Goal: Task Accomplishment & Management: Manage account settings

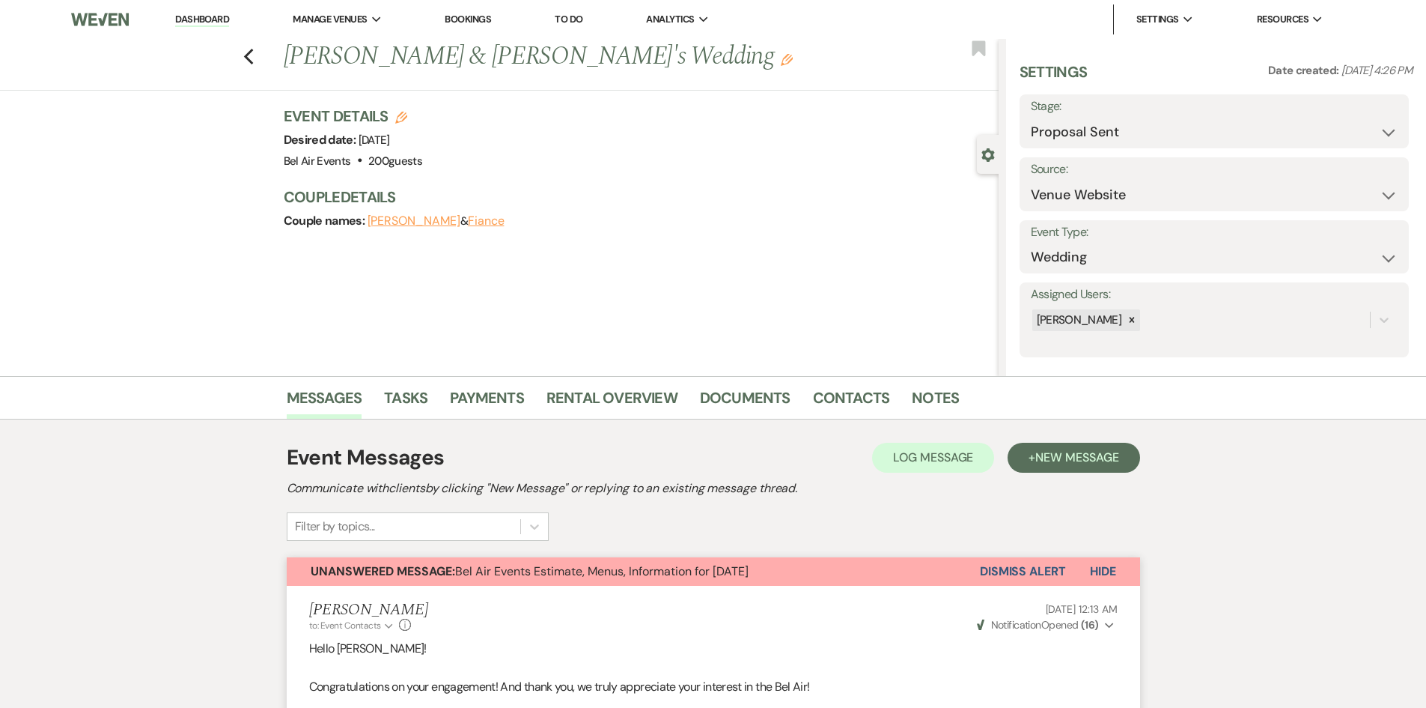
select select "6"
select select "5"
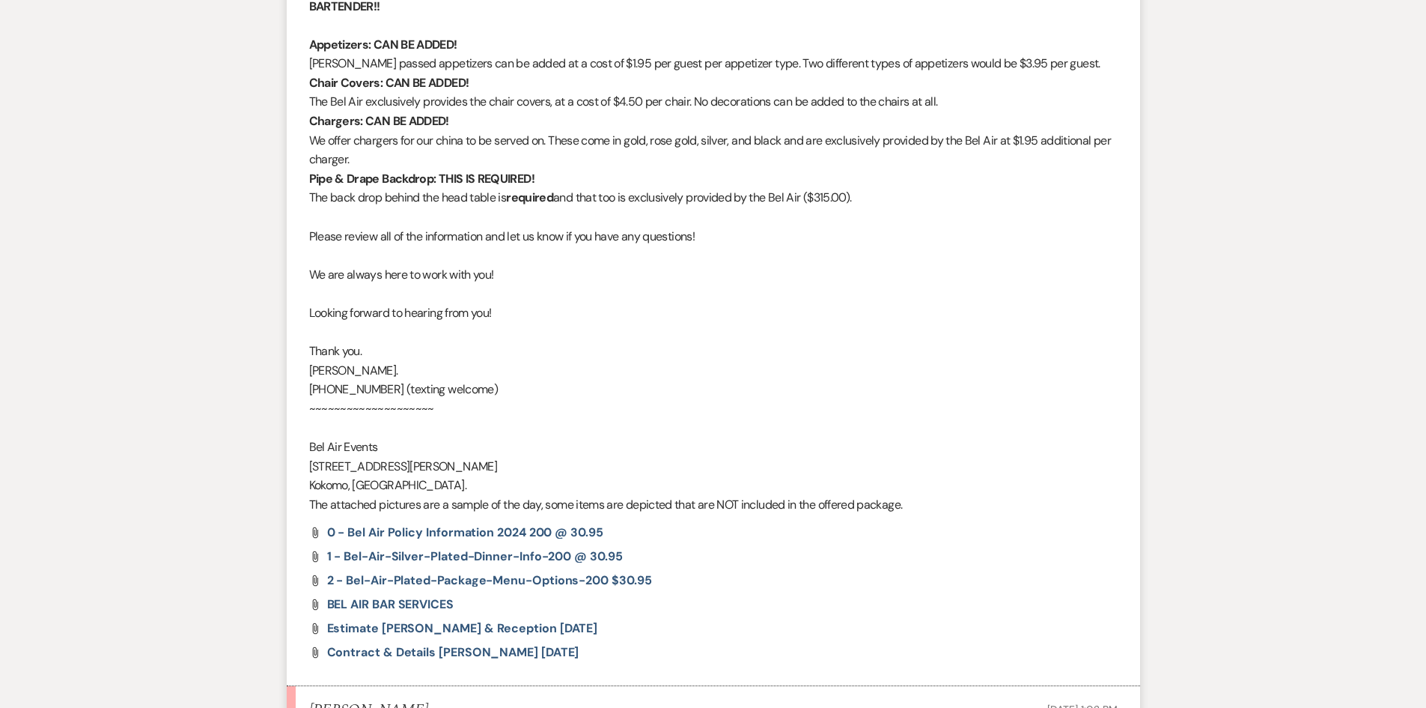
scroll to position [2345, 0]
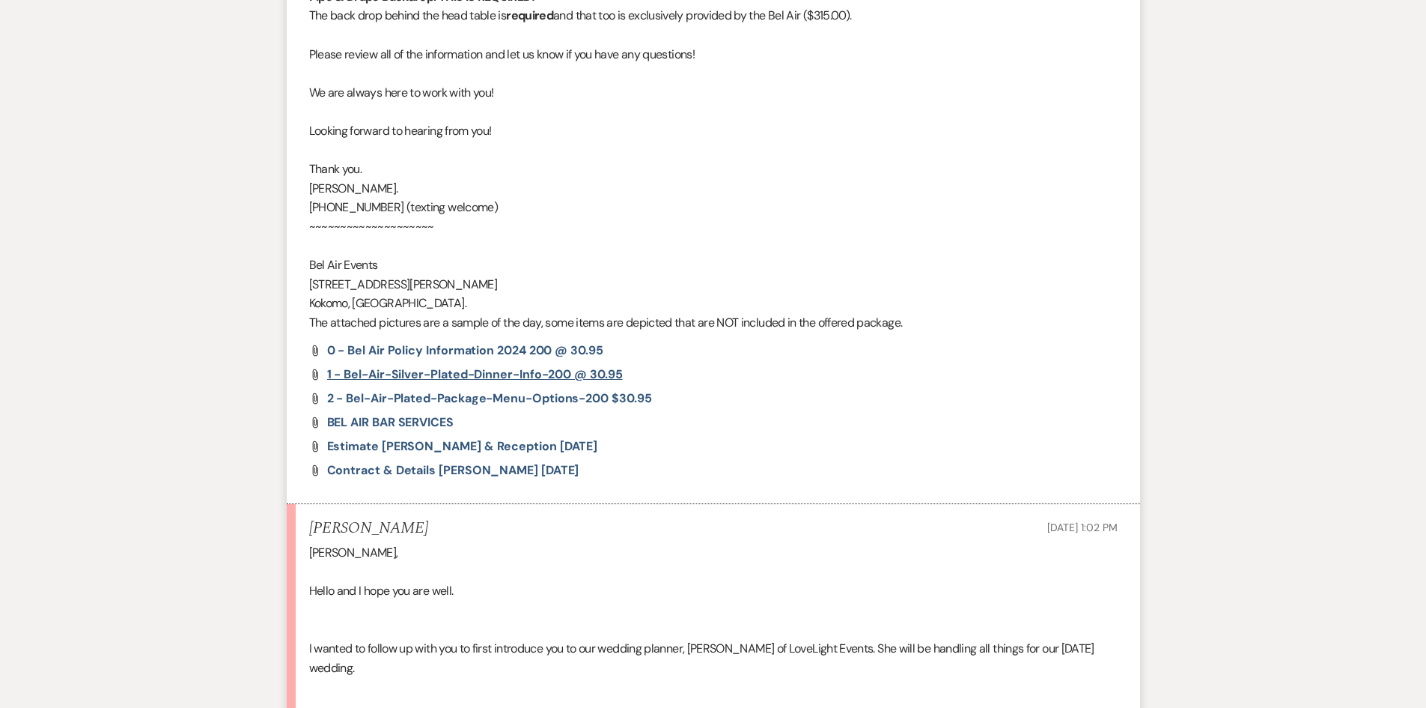
click at [463, 374] on span "1 - bel-air-silver-plated-dinner-info-200 @ 30.95" at bounding box center [475, 374] width 296 height 16
click at [514, 398] on span "2 - bel-air-plated-package-menu-options-200 $30.95" at bounding box center [489, 398] width 325 height 16
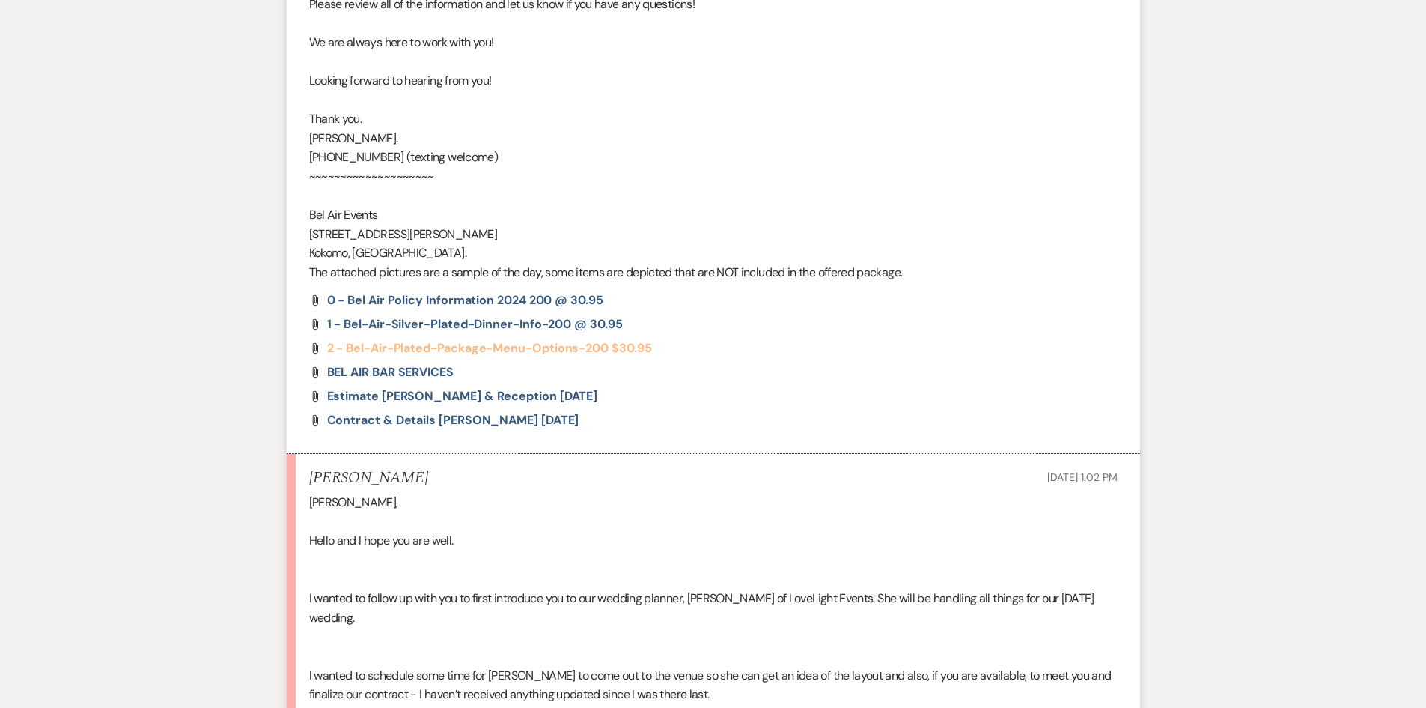
scroll to position [2420, 0]
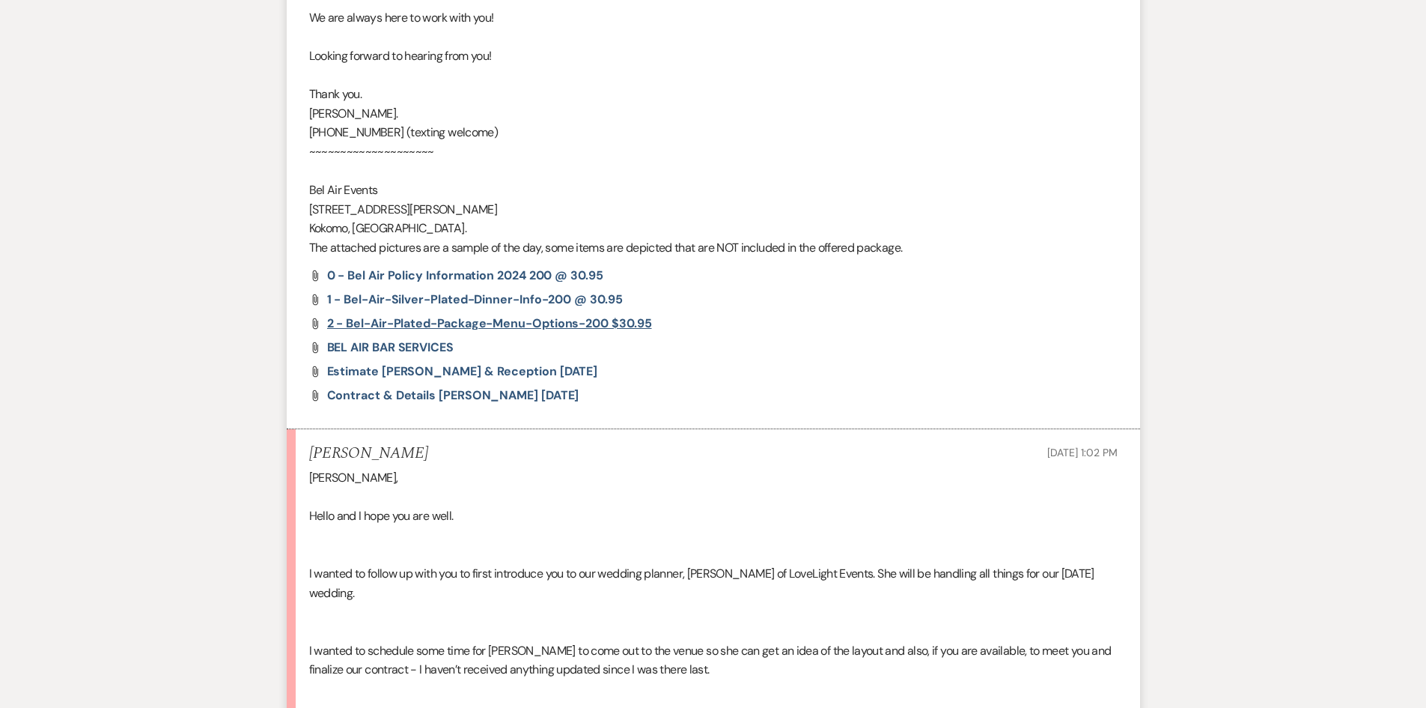
click at [574, 323] on span "2 - bel-air-plated-package-menu-options-200 $30.95" at bounding box center [489, 323] width 325 height 16
click at [517, 396] on span "Contract & Details [PERSON_NAME] [DATE]" at bounding box center [453, 395] width 252 height 16
click at [481, 380] on div "Attach File 0 - Bel Air Policy Information 2024 200 @ 30.95 Attach File 1 - bel…" at bounding box center [713, 336] width 809 height 132
click at [492, 371] on span "Estimate [PERSON_NAME] & Reception [DATE]" at bounding box center [462, 371] width 271 height 16
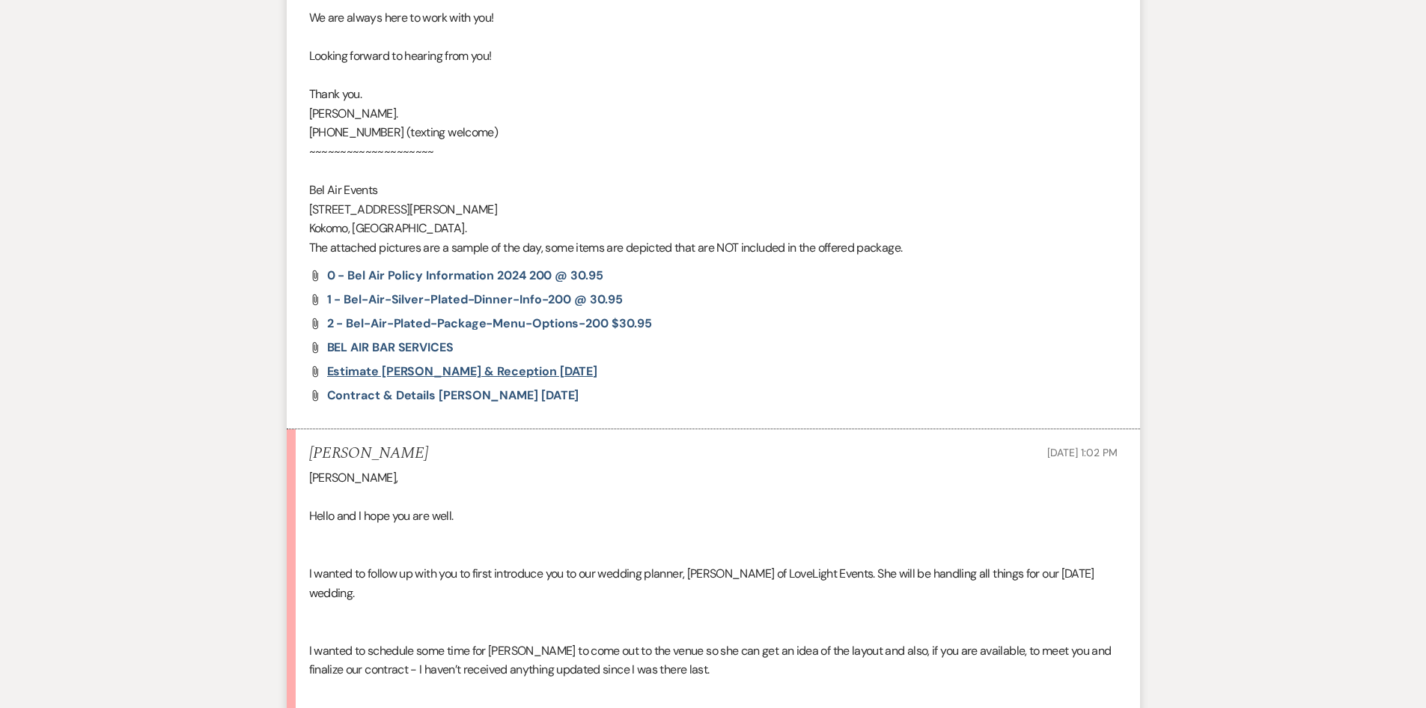
click at [512, 368] on span "Estimate [PERSON_NAME] & Reception [DATE]" at bounding box center [462, 371] width 271 height 16
